Goal: Information Seeking & Learning: Stay updated

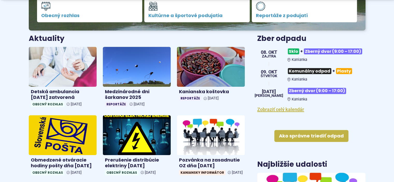
scroll to position [181, 0]
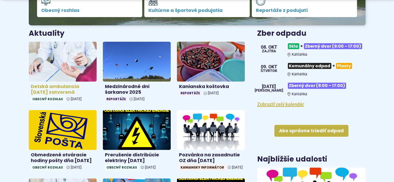
click at [60, 87] on h4 "Detská ambulancia [DATE] zatvorená" at bounding box center [63, 90] width 64 height 12
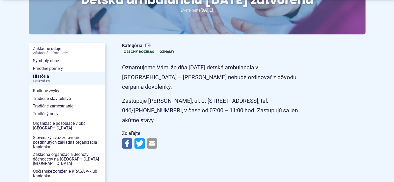
scroll to position [104, 0]
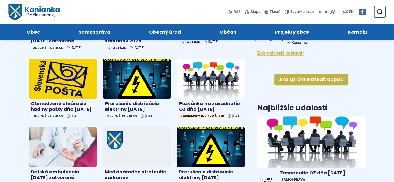
scroll to position [172, 0]
